Goal: Task Accomplishment & Management: Manage account settings

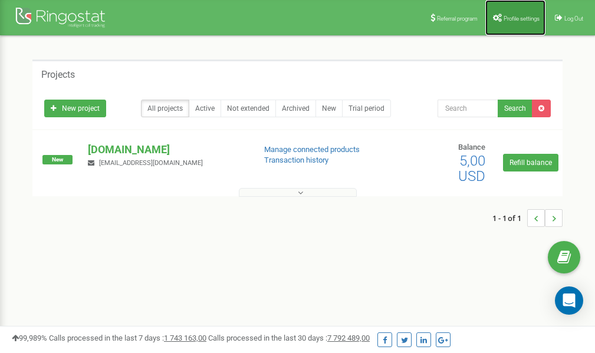
click at [513, 15] on span "Profile settings" at bounding box center [522, 18] width 36 height 6
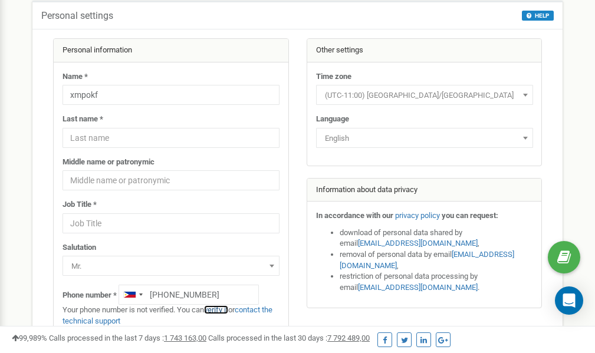
click at [221, 310] on link "verify it" at bounding box center [216, 309] width 24 height 9
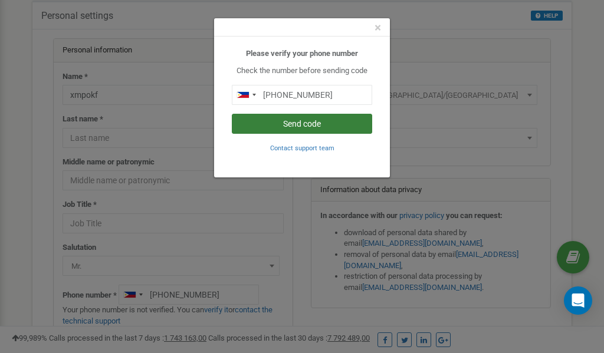
click at [315, 123] on button "Send code" at bounding box center [302, 124] width 140 height 20
